Goal: Information Seeking & Learning: Find specific fact

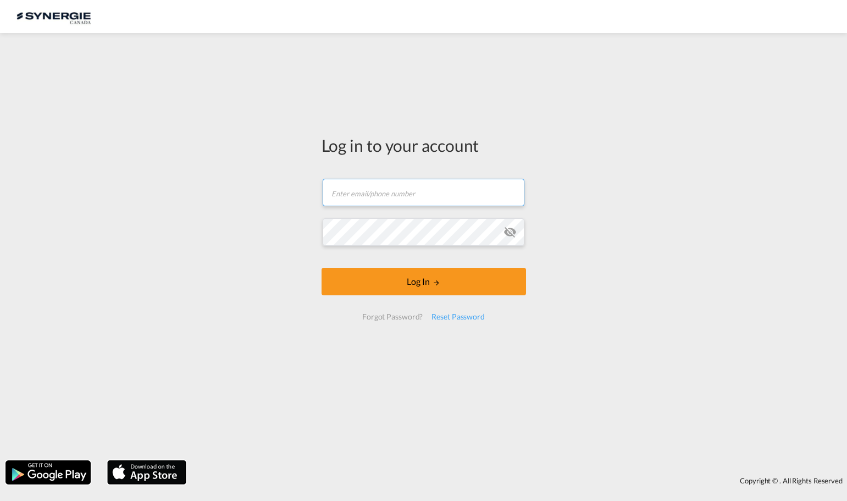
type input "ocean@gosynergie.com"
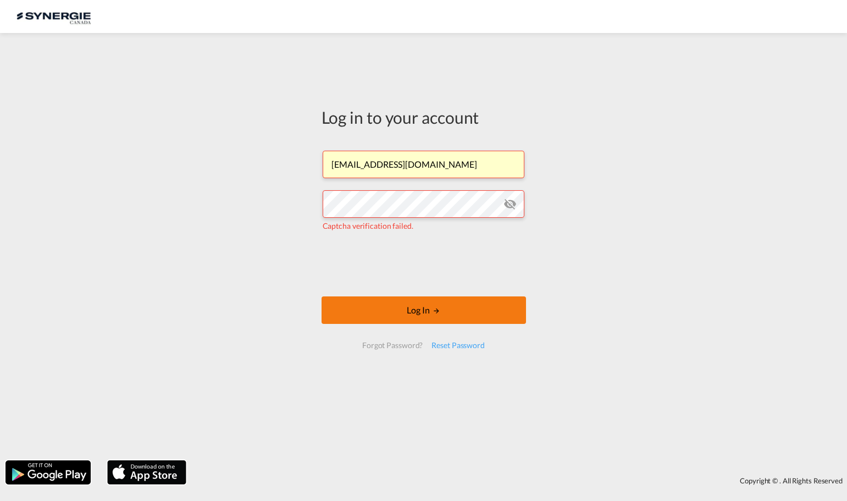
click at [423, 312] on button "Log In" at bounding box center [424, 309] width 205 height 27
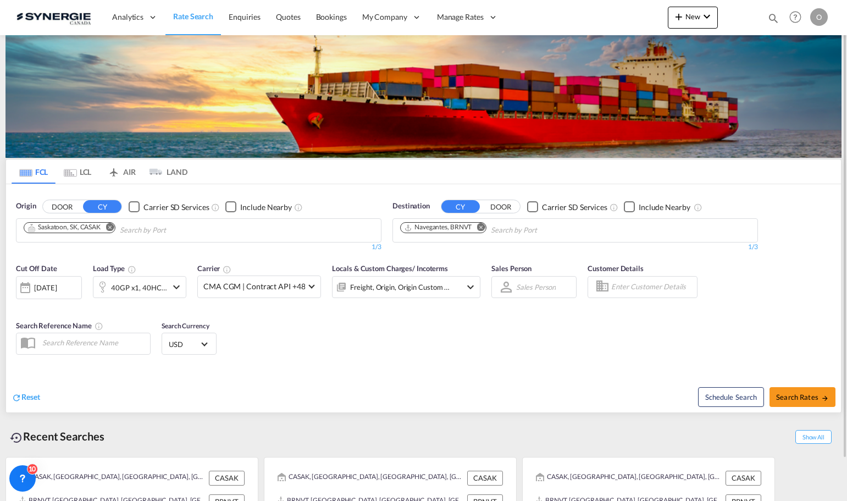
click at [769, 18] on md-icon "icon-magnify" at bounding box center [774, 18] width 12 height 12
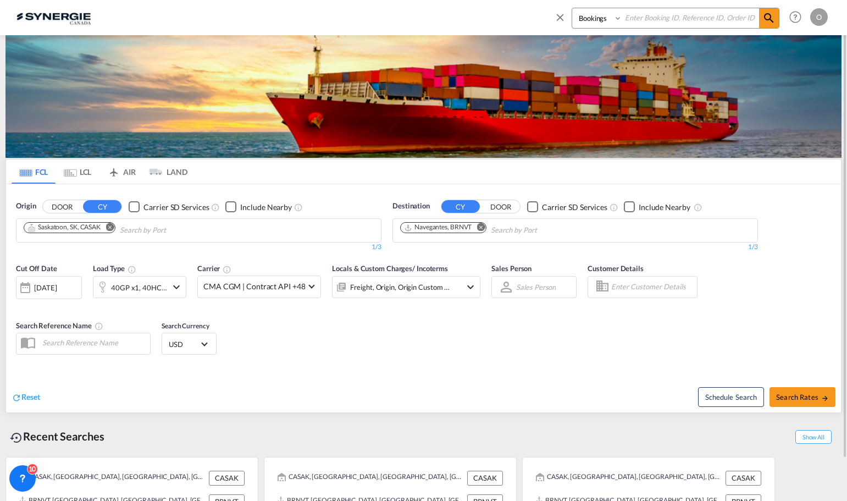
paste input "SYC000014800"
type input "SYC000014800"
click at [618, 15] on select "Bookings Quotes Enquiries" at bounding box center [599, 18] width 52 height 20
select select "Quotes"
click at [573, 8] on select "Bookings Quotes Enquiries" at bounding box center [599, 18] width 52 height 20
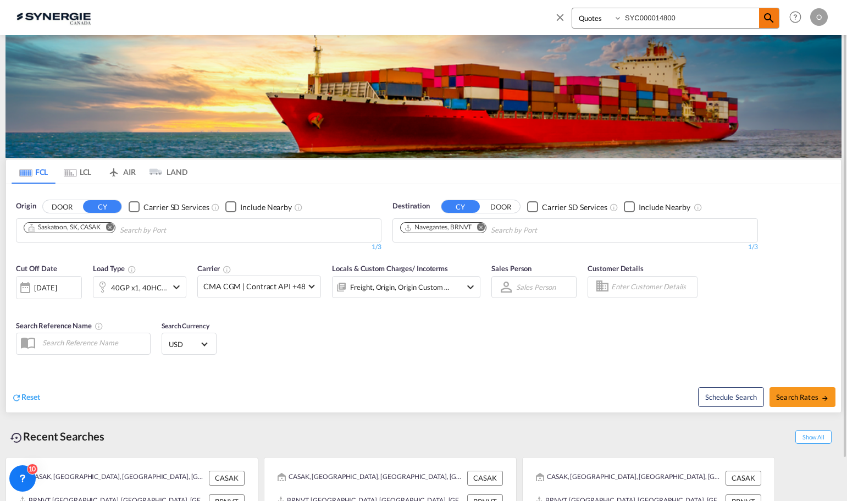
click at [769, 20] on md-icon "icon-magnify" at bounding box center [769, 18] width 13 height 13
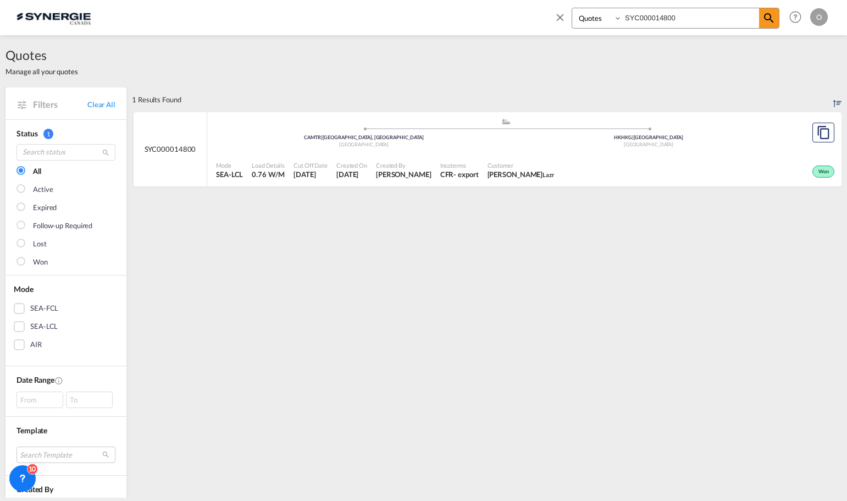
click at [723, 168] on div "Won" at bounding box center [698, 170] width 278 height 27
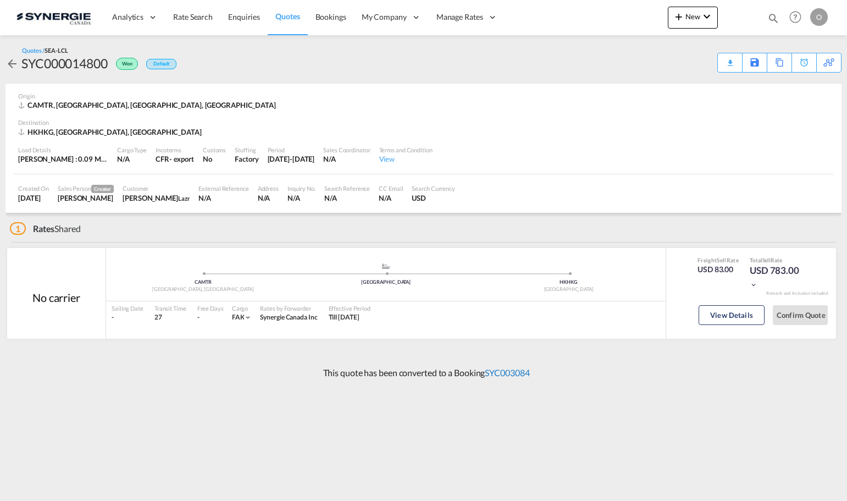
click at [515, 371] on link "SYC003084" at bounding box center [507, 372] width 45 height 10
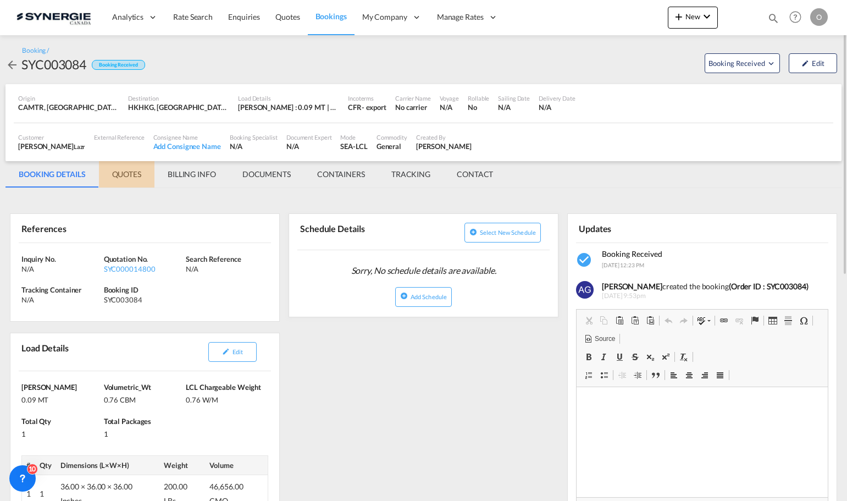
click at [126, 175] on md-tab-item "QUOTES" at bounding box center [127, 174] width 56 height 26
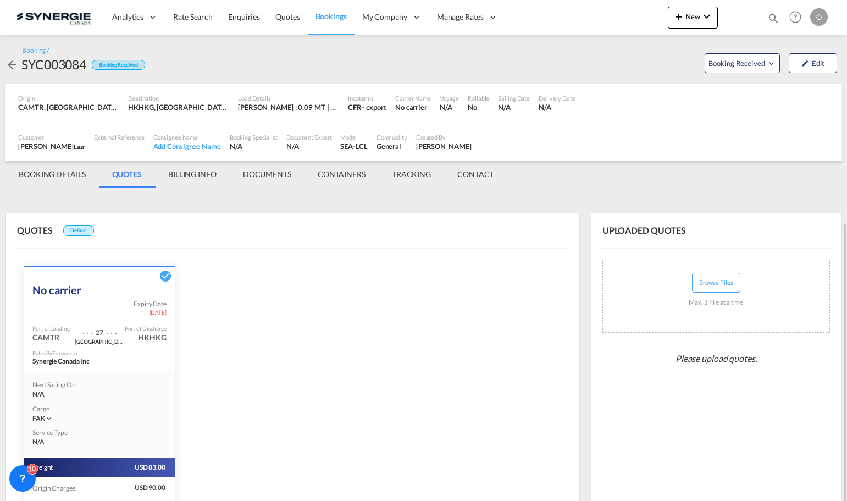
scroll to position [124, 0]
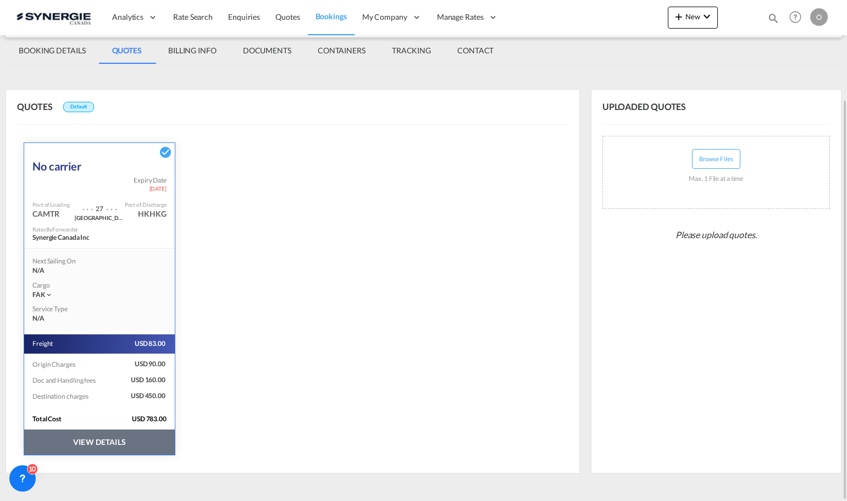
click at [90, 442] on button "VIEW DETAILS" at bounding box center [99, 442] width 151 height 25
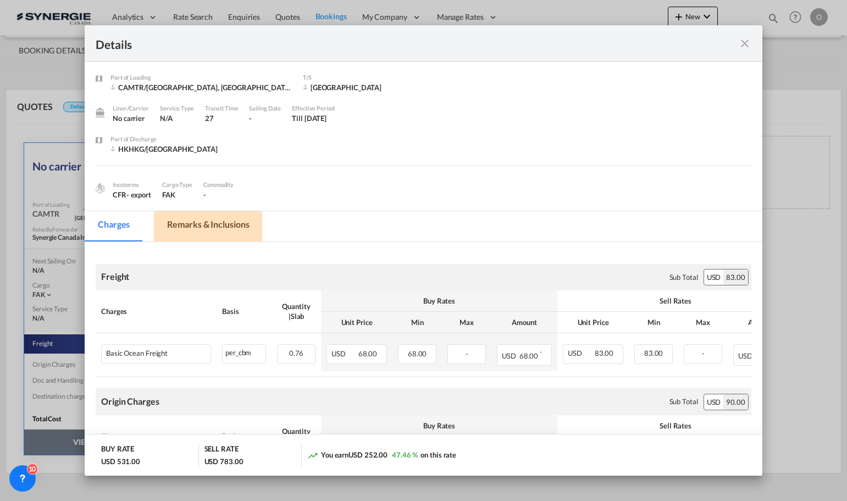
click at [207, 224] on md-tab-item "Remarks & Inclusions" at bounding box center [208, 226] width 108 height 30
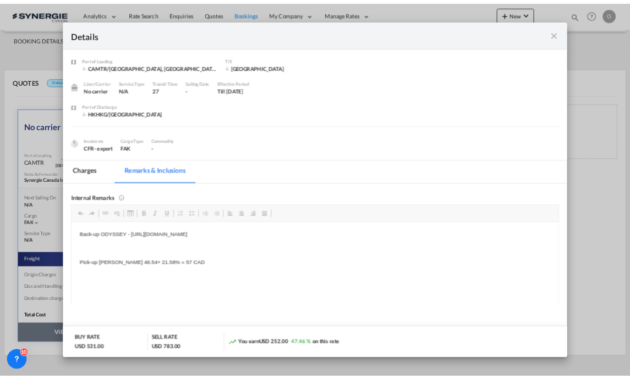
scroll to position [0, 0]
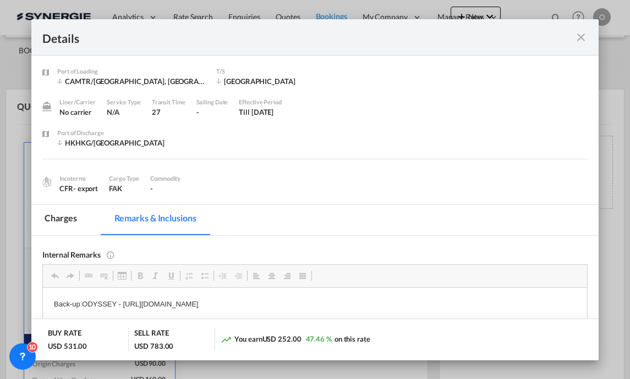
drag, startPoint x: 392, startPoint y: 31, endPoint x: 549, endPoint y: 8, distance: 159.5
click at [549, 8] on div "Details Port of [GEOGRAPHIC_DATA] CAMTR/[GEOGRAPHIC_DATA], QC T/S [GEOGRAPHIC_D…" at bounding box center [315, 189] width 630 height 379
click at [577, 37] on md-icon "icon-close fg-AAA8AD m-0 cursor" at bounding box center [580, 37] width 13 height 13
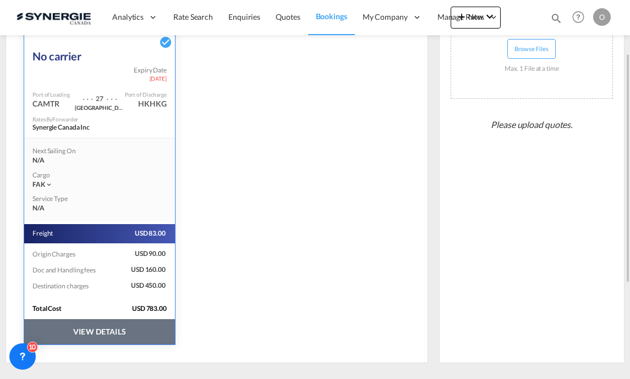
scroll to position [124, 0]
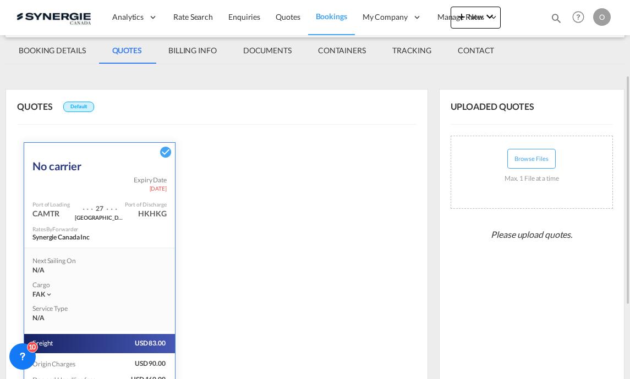
click at [190, 51] on md-tab-item "BILLING INFO" at bounding box center [192, 50] width 75 height 26
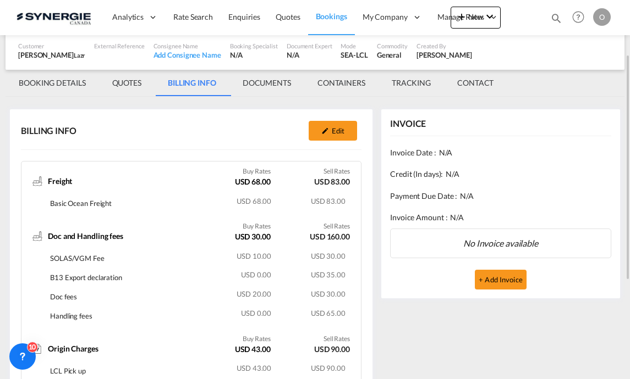
scroll to position [0, 0]
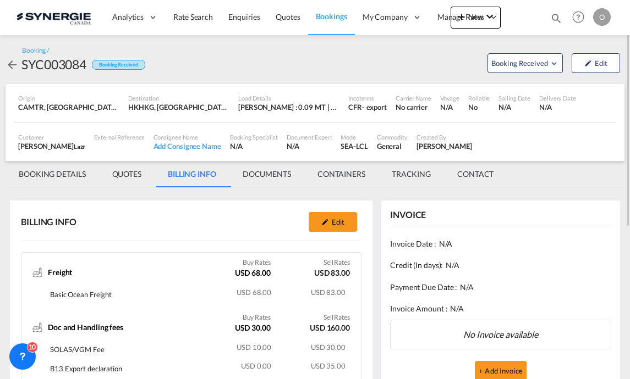
click at [127, 175] on md-tab-item "QUOTES" at bounding box center [127, 174] width 56 height 26
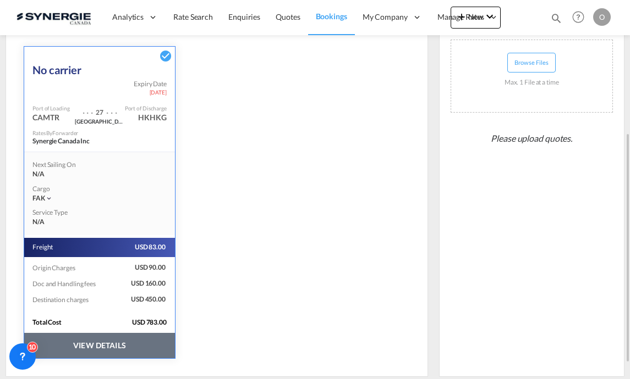
scroll to position [245, 0]
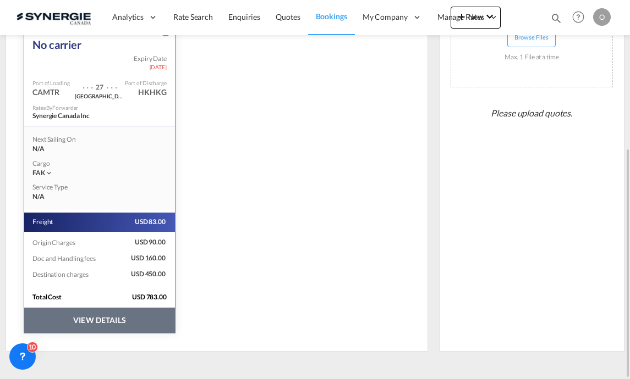
click at [88, 321] on button "VIEW DETAILS" at bounding box center [99, 320] width 151 height 25
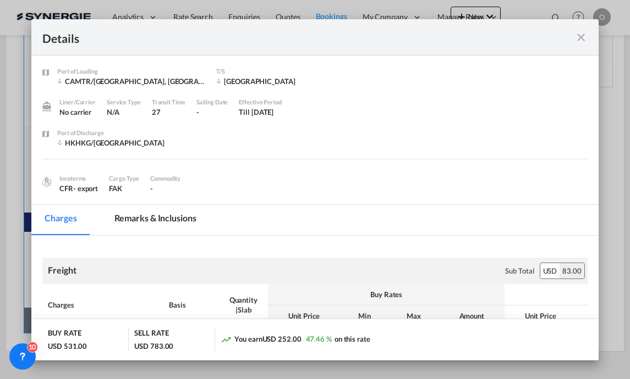
click at [151, 216] on md-tab-item "Remarks & Inclusions" at bounding box center [155, 220] width 108 height 30
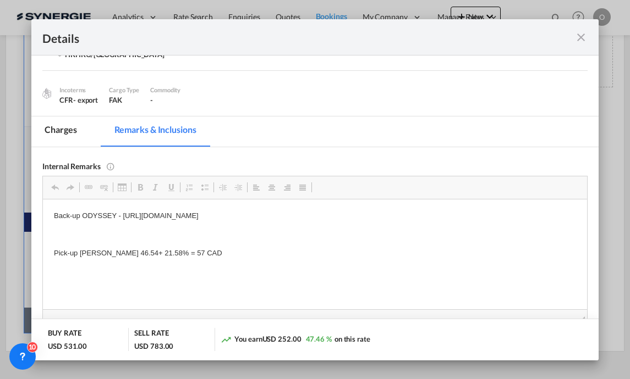
scroll to position [110, 0]
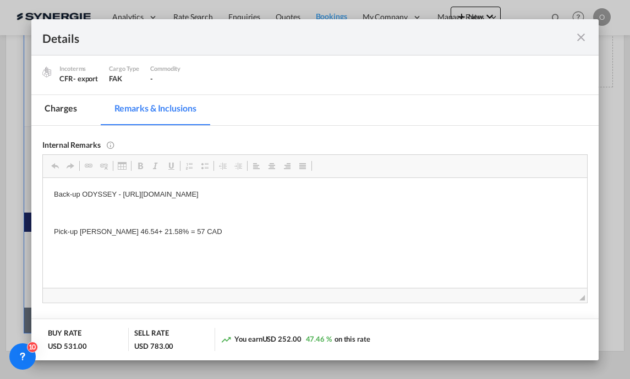
click at [577, 36] on md-icon "icon-close fg-AAA8AD m-0 cursor" at bounding box center [580, 37] width 13 height 13
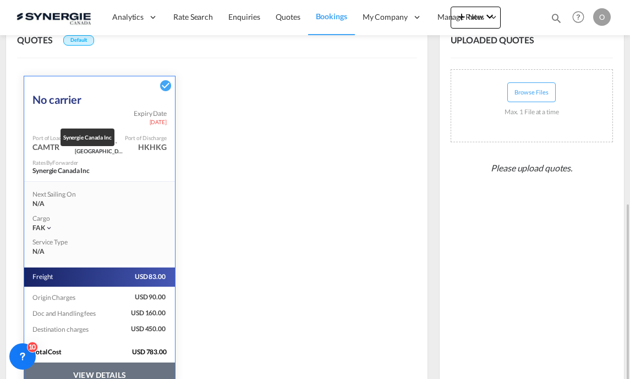
scroll to position [245, 0]
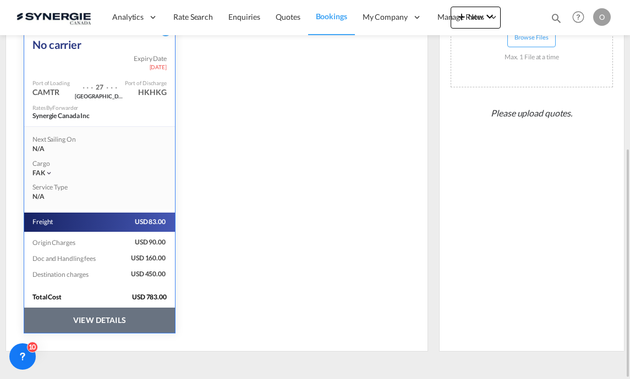
click at [96, 314] on button "VIEW DETAILS" at bounding box center [99, 320] width 151 height 25
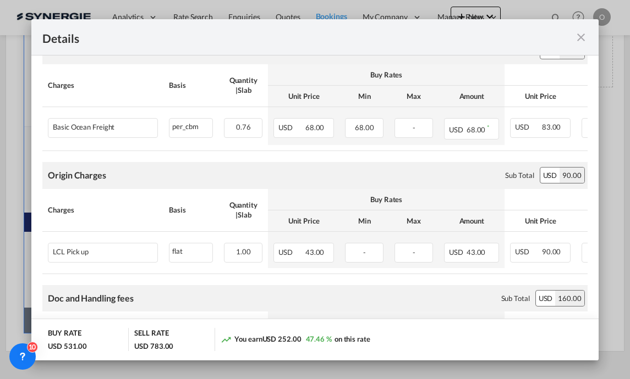
scroll to position [0, 0]
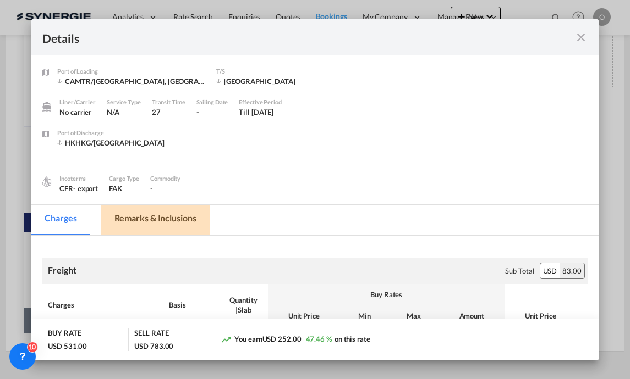
click at [180, 217] on md-tab-item "Remarks & Inclusions" at bounding box center [155, 220] width 108 height 30
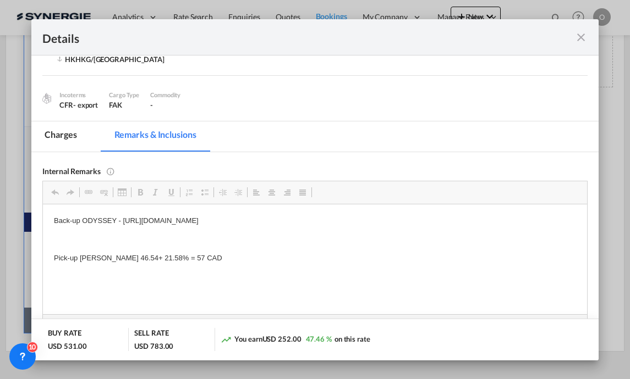
scroll to position [92, 0]
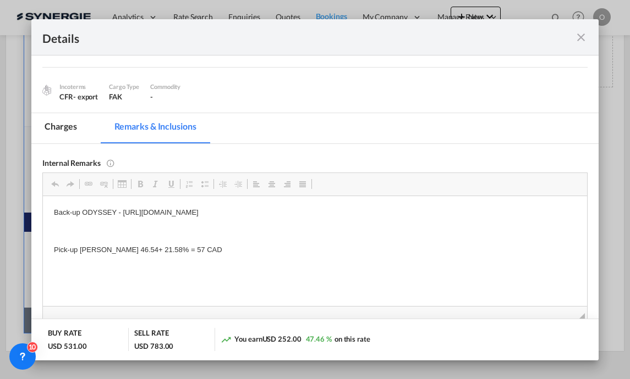
drag, startPoint x: 109, startPoint y: 249, endPoint x: 128, endPoint y: 245, distance: 19.6
drag, startPoint x: 109, startPoint y: 249, endPoint x: 201, endPoint y: 248, distance: 91.9
click at [201, 248] on p "Pick-up [PERSON_NAME] 46.54+ 21.58% = 57 CAD" at bounding box center [315, 250] width 522 height 12
click at [198, 256] on span "Copy" at bounding box center [205, 257] width 34 height 16
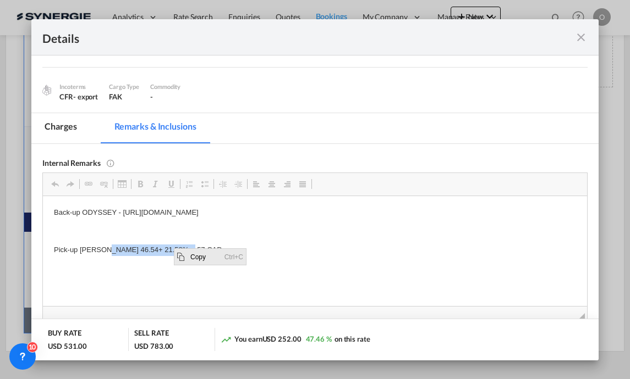
copy p "46.54+ 21.58% = 57 CAD"
click at [581, 38] on md-icon "icon-close fg-AAA8AD m-0 cursor" at bounding box center [580, 37] width 13 height 13
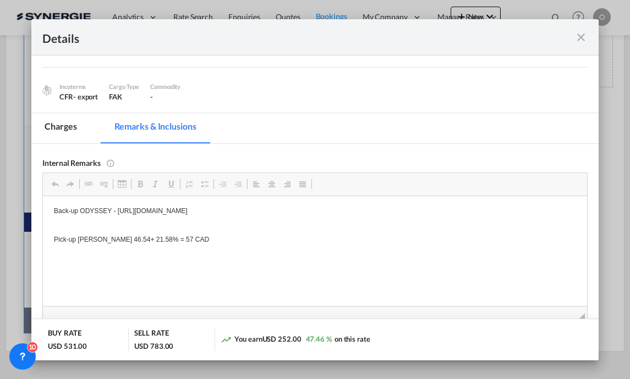
scroll to position [52, 0]
